Goal: Book appointment/travel/reservation

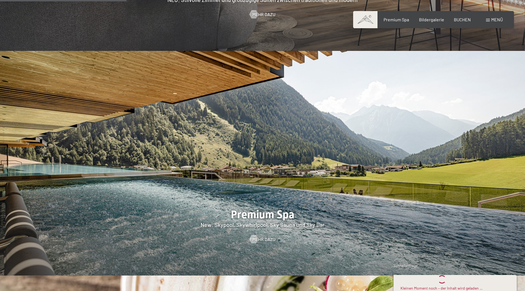
scroll to position [774, 0]
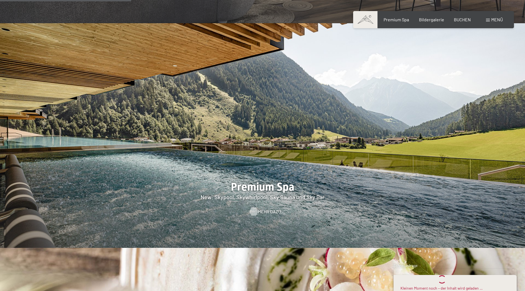
click at [268, 208] on span "Mehr dazu" at bounding box center [269, 211] width 23 height 6
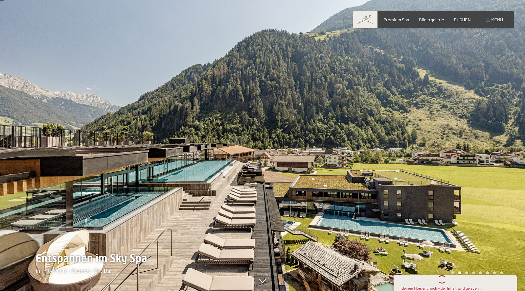
scroll to position [55, 0]
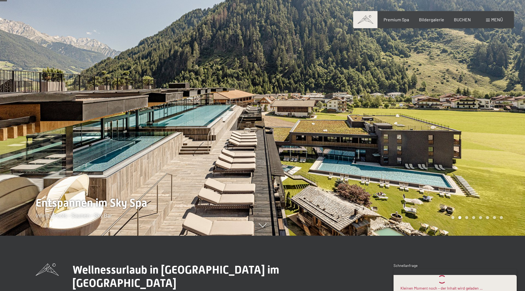
click at [479, 143] on div at bounding box center [393, 90] width 262 height 291
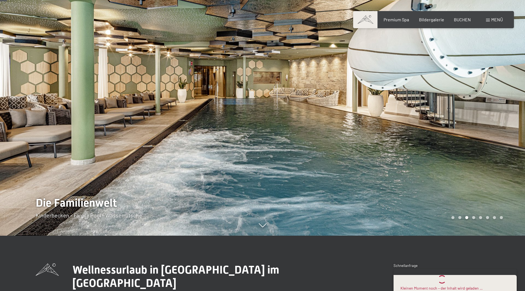
click at [479, 143] on div at bounding box center [393, 90] width 262 height 291
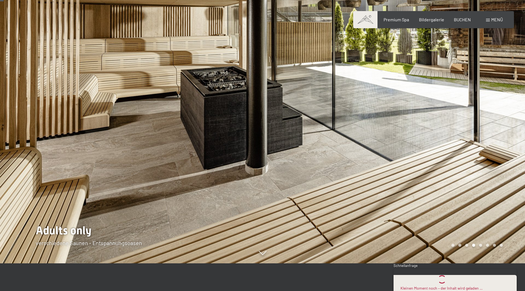
scroll to position [0, 0]
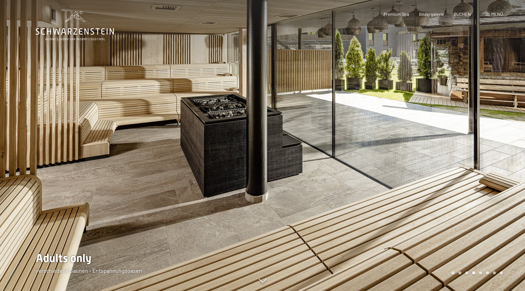
click at [479, 143] on div at bounding box center [393, 145] width 262 height 291
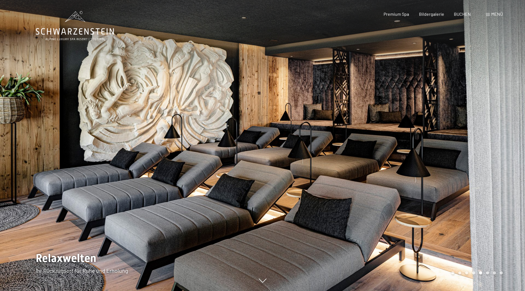
click at [479, 143] on div at bounding box center [393, 145] width 262 height 291
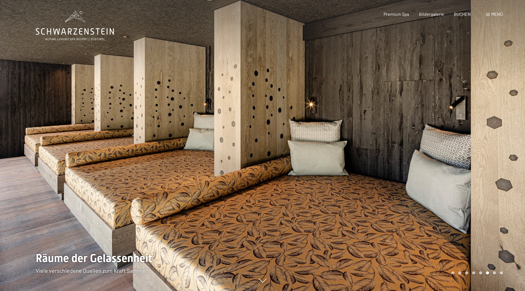
click at [484, 165] on div at bounding box center [393, 145] width 262 height 291
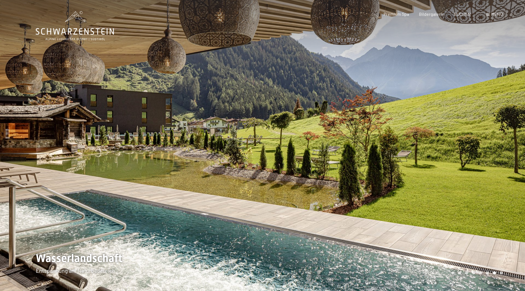
click at [484, 165] on div at bounding box center [393, 145] width 262 height 291
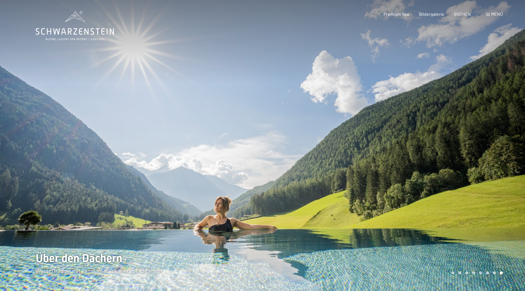
click at [484, 165] on div at bounding box center [393, 145] width 262 height 291
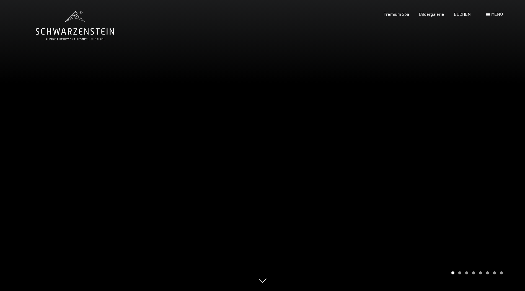
click at [484, 165] on div at bounding box center [393, 145] width 262 height 291
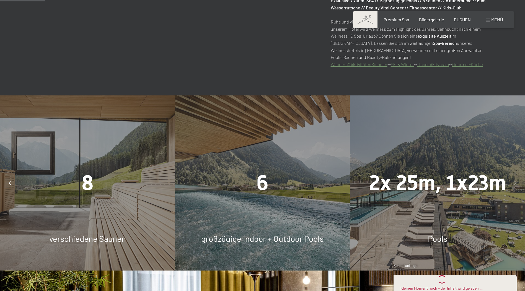
scroll to position [415, 0]
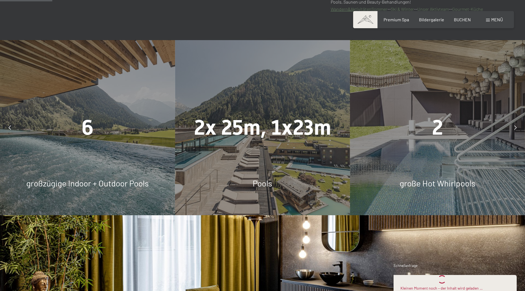
click at [513, 127] on div at bounding box center [515, 128] width 14 height 14
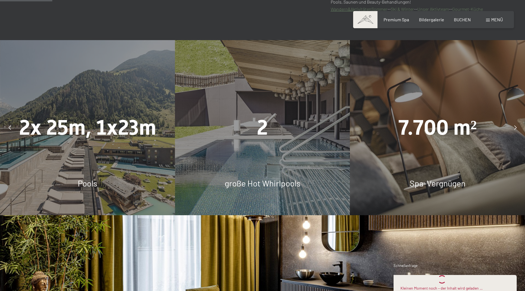
click at [513, 127] on div at bounding box center [515, 128] width 14 height 14
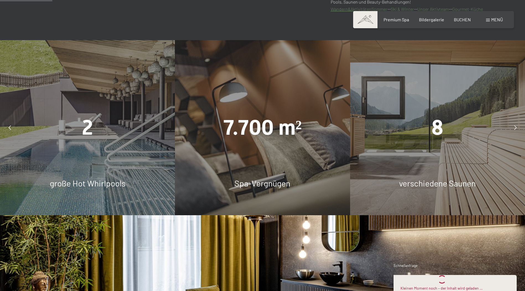
click at [513, 127] on div at bounding box center [515, 128] width 14 height 14
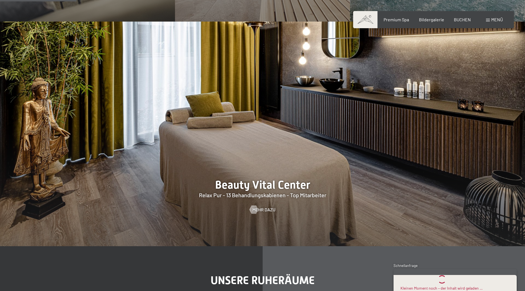
scroll to position [636, 0]
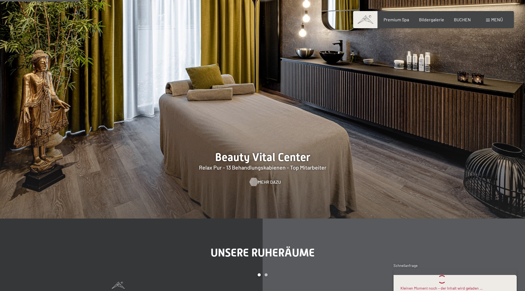
click at [266, 182] on span "Mehr dazu" at bounding box center [269, 182] width 23 height 6
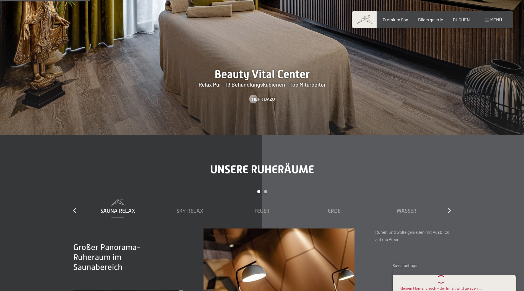
scroll to position [857, 0]
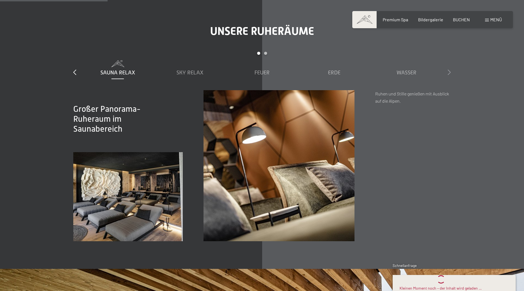
click at [448, 72] on icon at bounding box center [449, 72] width 3 height 6
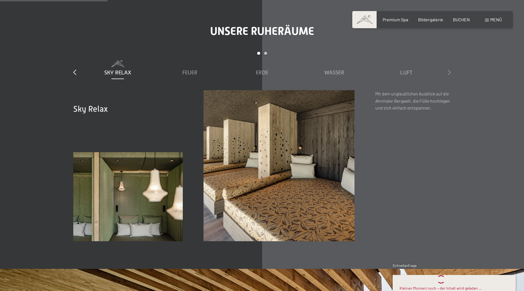
click at [448, 72] on icon at bounding box center [449, 72] width 3 height 6
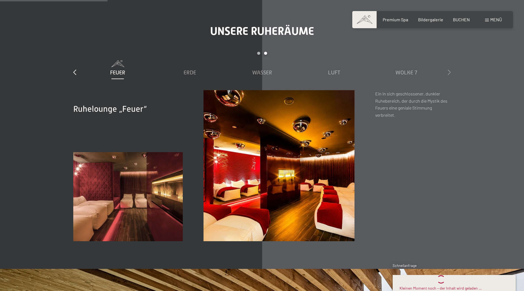
click at [448, 72] on icon at bounding box center [449, 72] width 3 height 6
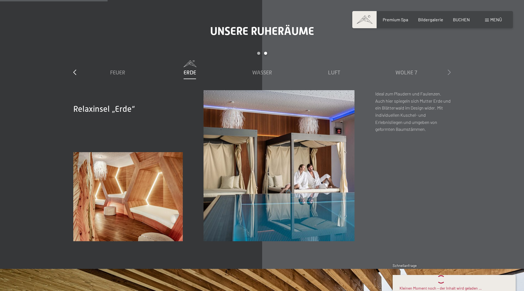
click at [448, 72] on icon at bounding box center [449, 72] width 3 height 6
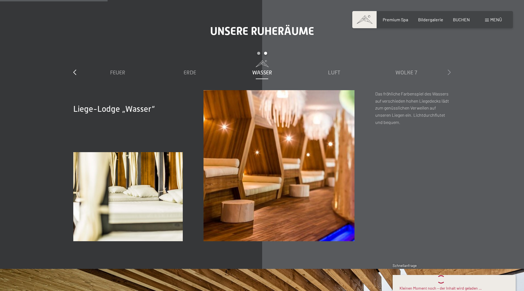
click at [448, 72] on icon at bounding box center [449, 72] width 3 height 6
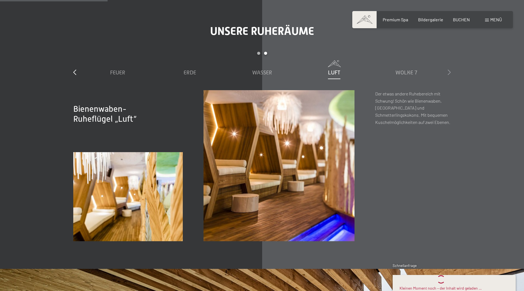
click at [448, 72] on icon at bounding box center [449, 72] width 3 height 6
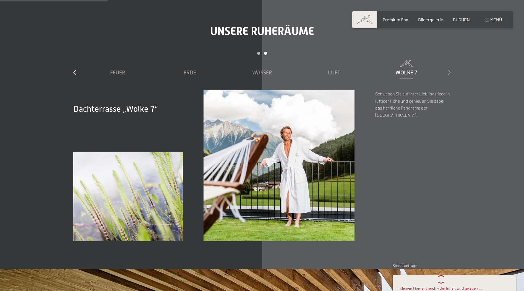
click at [448, 72] on icon at bounding box center [449, 72] width 3 height 6
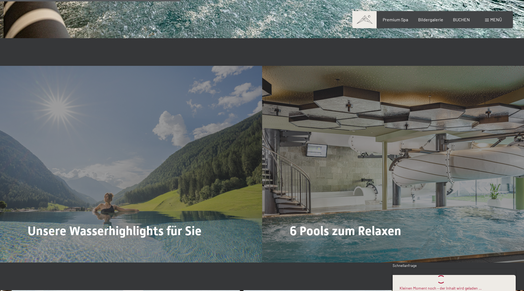
scroll to position [1465, 0]
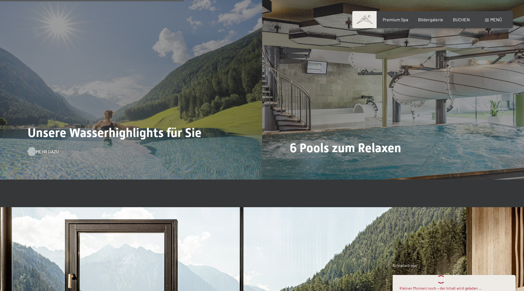
click at [41, 152] on span "Mehr dazu" at bounding box center [47, 151] width 23 height 6
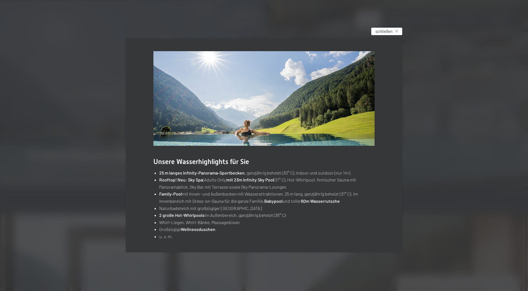
click at [394, 28] on div "schließen" at bounding box center [386, 31] width 31 height 7
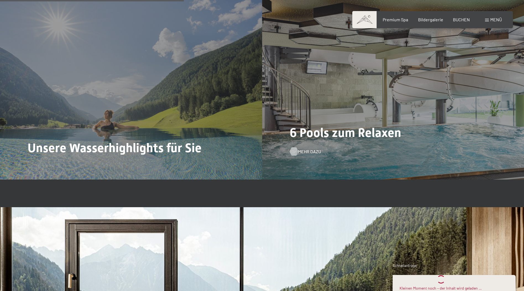
click at [304, 152] on span "Mehr dazu" at bounding box center [309, 151] width 23 height 6
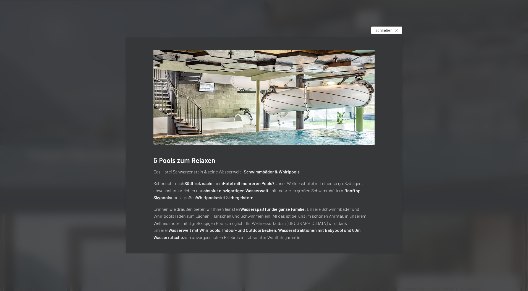
click at [399, 30] on div "schließen" at bounding box center [386, 30] width 31 height 7
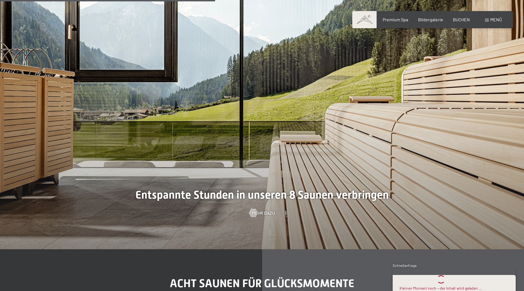
scroll to position [1769, 0]
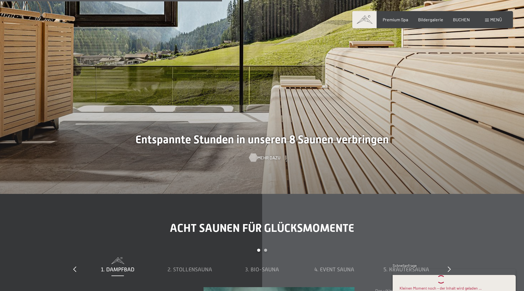
click at [258, 157] on span "Mehr dazu" at bounding box center [268, 158] width 23 height 6
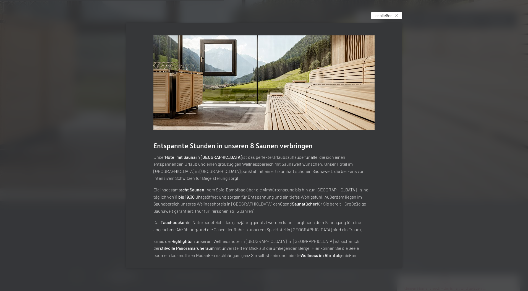
click at [386, 19] on span "schließen" at bounding box center [384, 16] width 17 height 6
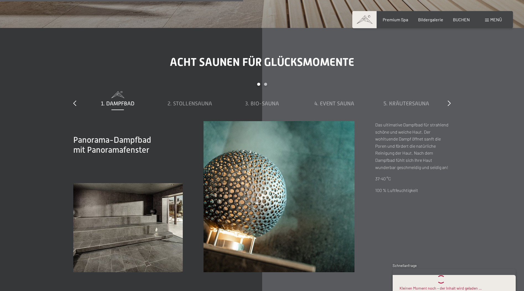
scroll to position [1963, 0]
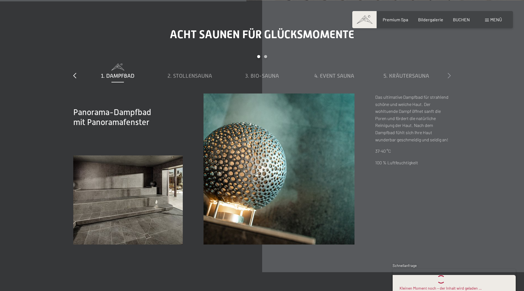
click at [449, 78] on icon at bounding box center [449, 76] width 3 height 6
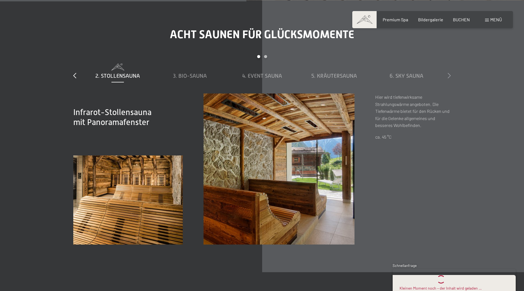
click at [449, 78] on icon at bounding box center [449, 76] width 3 height 6
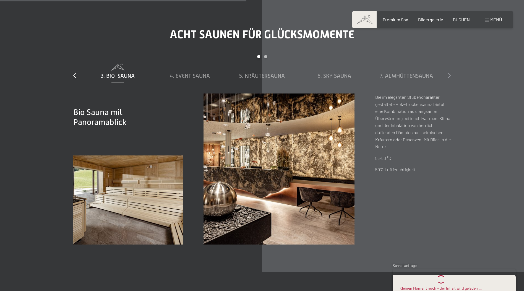
click at [449, 78] on icon at bounding box center [449, 76] width 3 height 6
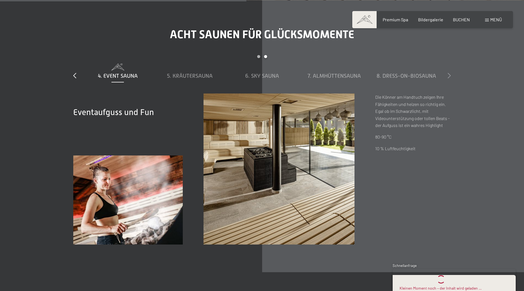
click at [449, 78] on icon at bounding box center [449, 76] width 3 height 6
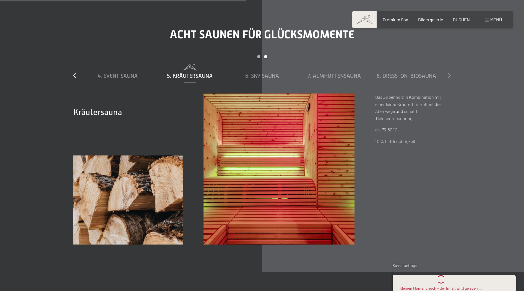
click at [449, 78] on icon at bounding box center [449, 76] width 3 height 6
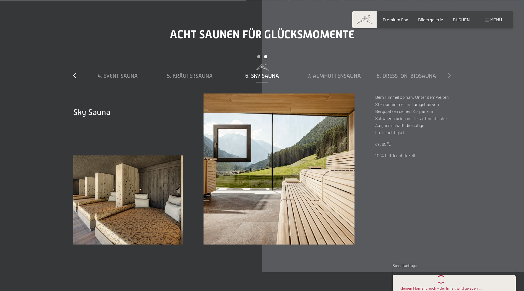
click at [449, 78] on icon at bounding box center [449, 76] width 3 height 6
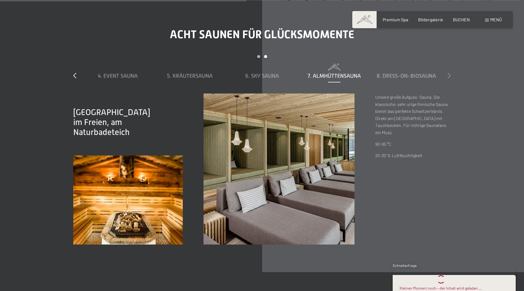
click at [449, 78] on icon at bounding box center [449, 76] width 3 height 6
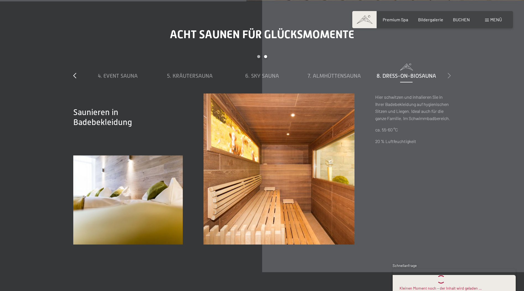
click at [449, 78] on icon at bounding box center [449, 76] width 3 height 6
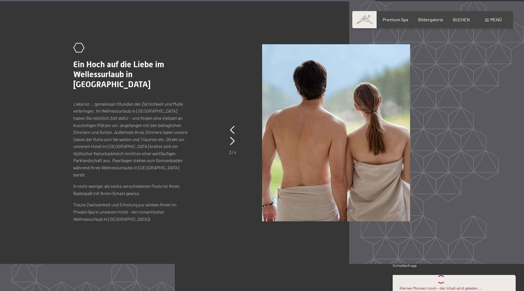
scroll to position [2571, 0]
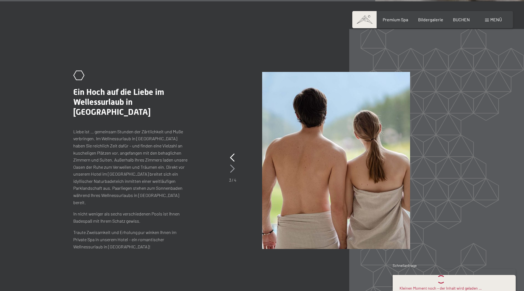
click at [233, 169] on icon at bounding box center [232, 169] width 5 height 8
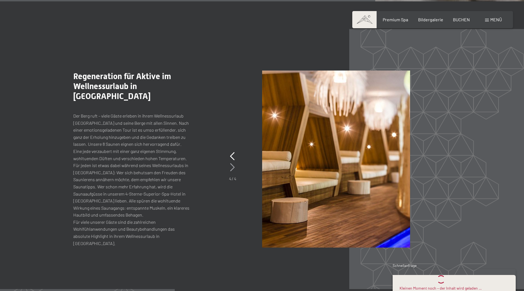
click at [233, 169] on icon at bounding box center [232, 167] width 5 height 8
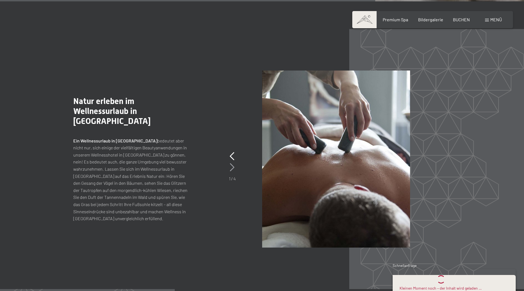
click at [233, 169] on icon at bounding box center [232, 167] width 5 height 8
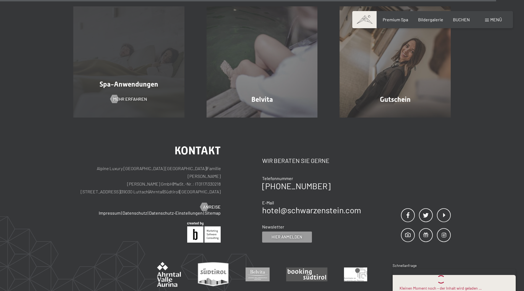
scroll to position [3394, 0]
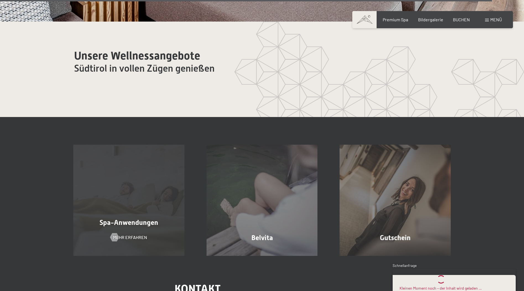
click at [128, 208] on div "Spa-Anwendungen Mehr erfahren" at bounding box center [128, 200] width 133 height 111
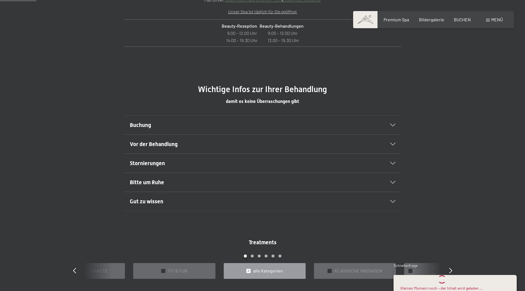
click at [194, 142] on h2 "Vor der Behandlung" at bounding box center [249, 144] width 239 height 8
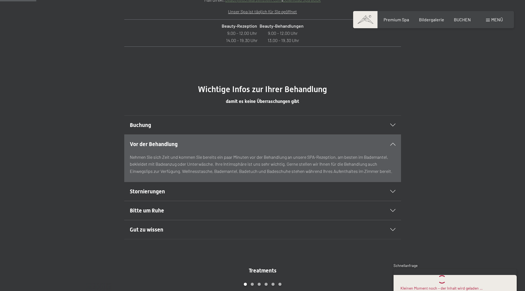
click at [194, 142] on h2 "Vor der Behandlung" at bounding box center [249, 144] width 239 height 8
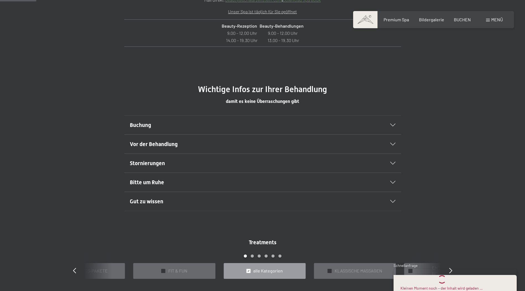
click at [195, 128] on h2 "Buchung" at bounding box center [249, 125] width 239 height 8
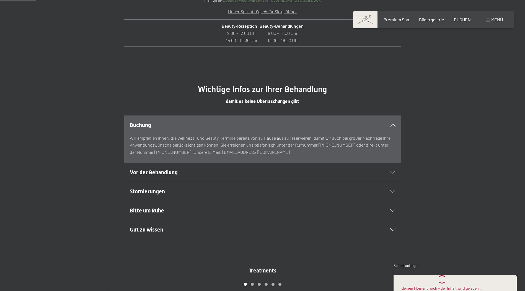
click at [195, 128] on h2 "Buchung" at bounding box center [249, 125] width 239 height 8
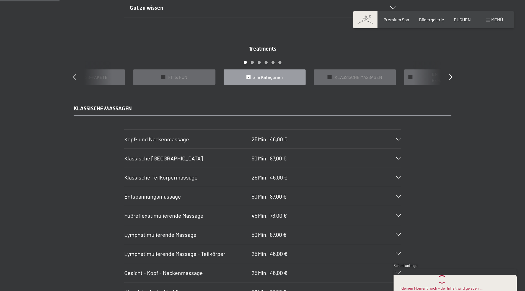
scroll to position [525, 0]
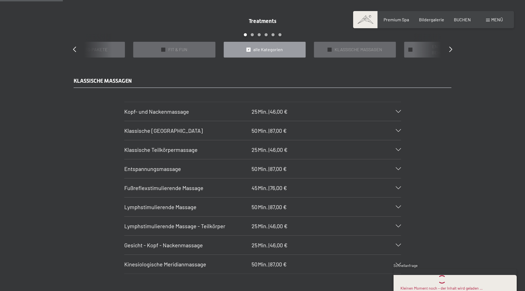
click at [292, 202] on div "Lymphstimulierende Massage 50 Min. | 87,00 €" at bounding box center [262, 206] width 277 height 19
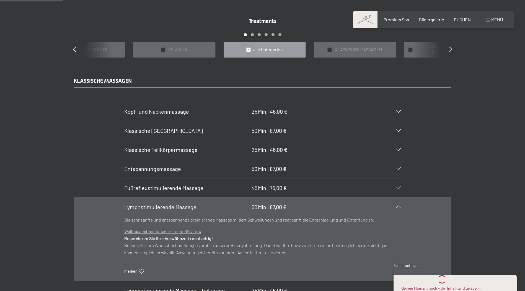
click at [292, 202] on div "Lymphstimulierende Massage 50 Min. | 87,00 €" at bounding box center [262, 206] width 277 height 19
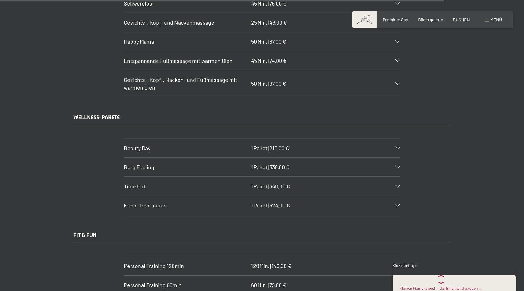
scroll to position [3733, 0]
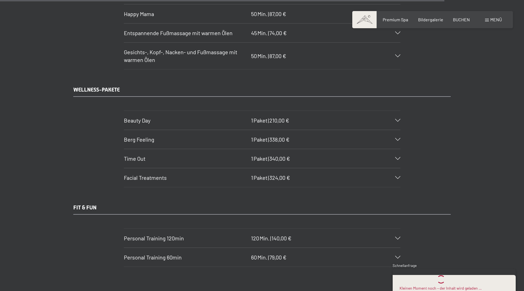
click at [344, 123] on div "Beauty Day 1 Paket | 210,00 €" at bounding box center [262, 120] width 277 height 19
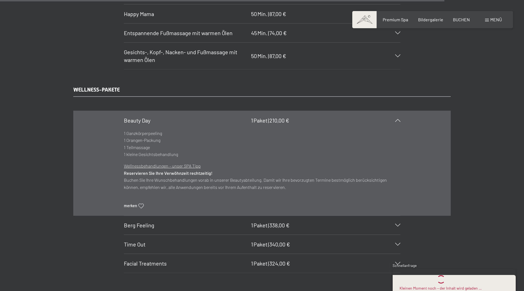
click at [344, 123] on div "Beauty Day 1 Paket | 210,00 €" at bounding box center [262, 120] width 277 height 19
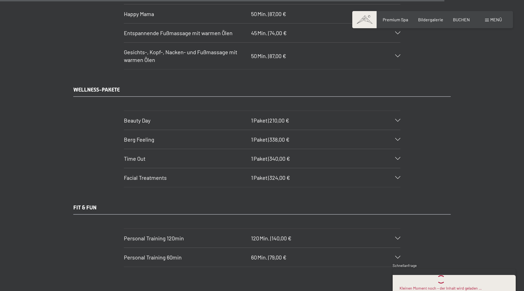
click at [317, 143] on div "Berg Feeling 1 Paket | 338,00 €" at bounding box center [262, 139] width 277 height 19
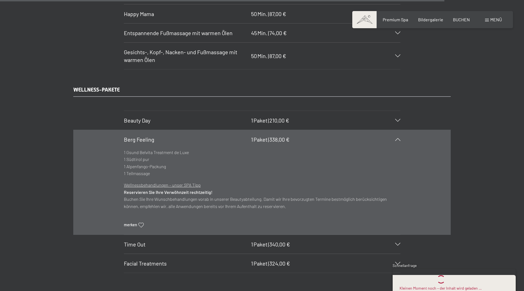
click at [317, 143] on div "Berg Feeling 1 Paket | 338,00 €" at bounding box center [262, 139] width 277 height 19
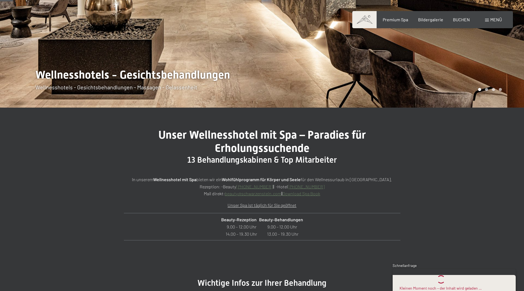
scroll to position [28, 0]
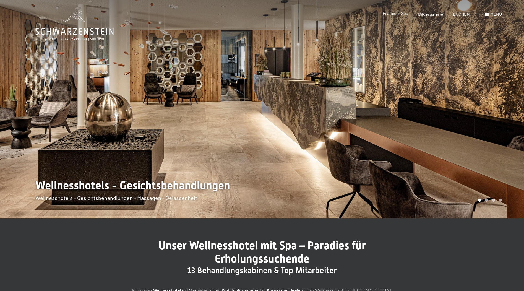
click at [400, 13] on span "Premium Spa" at bounding box center [395, 13] width 25 height 5
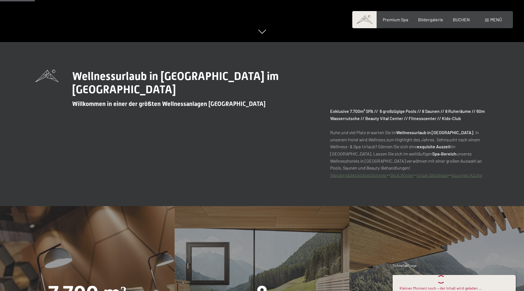
scroll to position [277, 0]
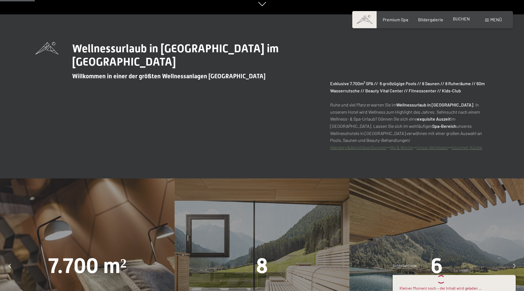
click at [458, 21] on span "BUCHEN" at bounding box center [461, 18] width 17 height 5
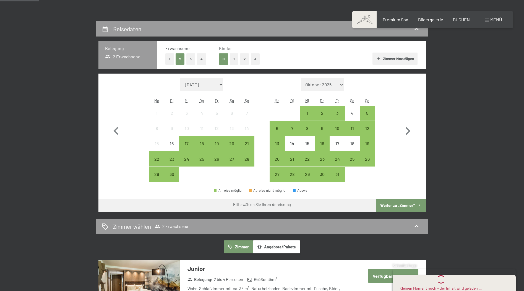
scroll to position [138, 0]
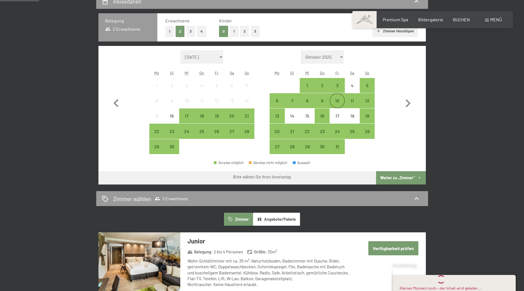
click at [338, 103] on div "10" at bounding box center [337, 105] width 14 height 14
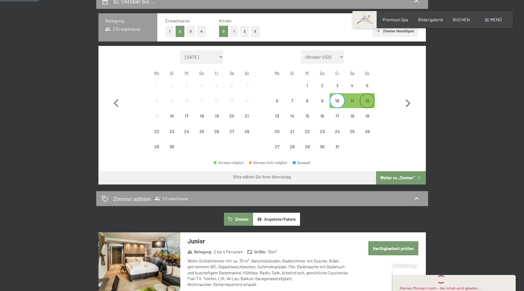
click at [370, 101] on div "12" at bounding box center [367, 105] width 14 height 14
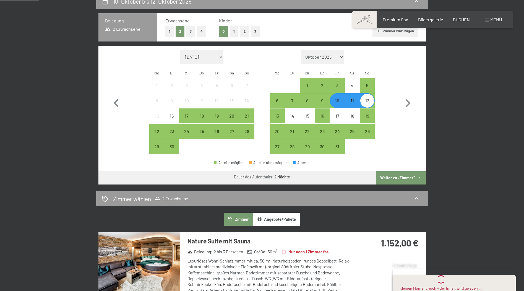
click at [399, 178] on button "Weiter zu „Zimmer“" at bounding box center [400, 177] width 49 height 13
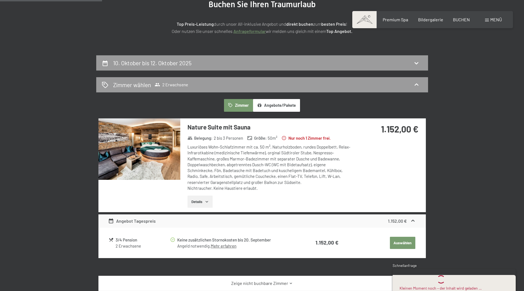
scroll to position [104, 0]
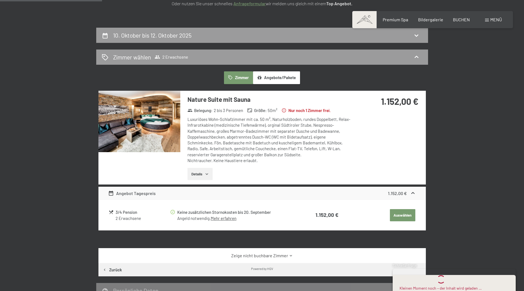
click at [198, 168] on button "Details" at bounding box center [199, 174] width 25 height 12
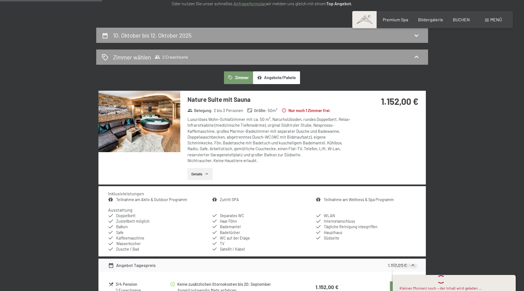
scroll to position [160, 0]
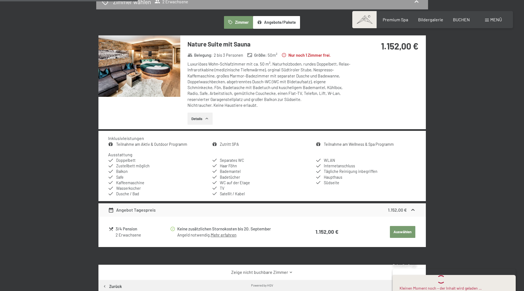
click at [231, 145] on link "Zutritt SPA" at bounding box center [229, 144] width 19 height 5
click at [0, 0] on button "button" at bounding box center [0, 0] width 0 height 0
click at [350, 146] on link "Teilnahme am Wellness & Spa Programm" at bounding box center [359, 144] width 70 height 5
click at [0, 0] on button "button" at bounding box center [0, 0] width 0 height 0
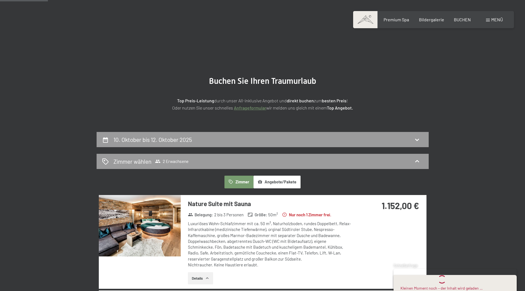
scroll to position [83, 0]
